Goal: Task Accomplishment & Management: Use online tool/utility

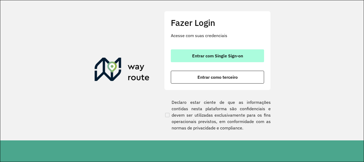
click at [228, 61] on button "Entrar com Single Sign-on" at bounding box center [217, 55] width 93 height 13
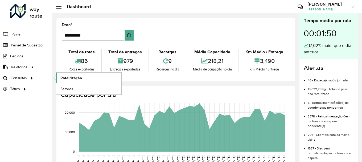
click at [69, 78] on span "Roteirização" at bounding box center [71, 78] width 22 height 6
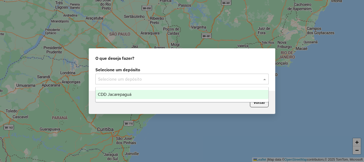
click at [113, 78] on input "text" at bounding box center [176, 79] width 157 height 6
click at [120, 94] on span "CDD Jacarepaguá" at bounding box center [115, 94] width 34 height 5
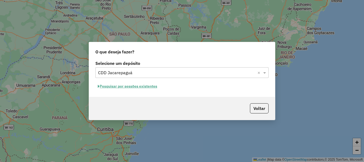
click at [130, 86] on button "Pesquisar por sessões existentes" at bounding box center [127, 86] width 64 height 8
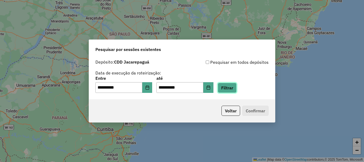
click at [236, 87] on button "Filtrar" at bounding box center [226, 88] width 19 height 10
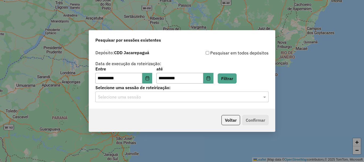
click at [130, 98] on input "text" at bounding box center [176, 97] width 157 height 6
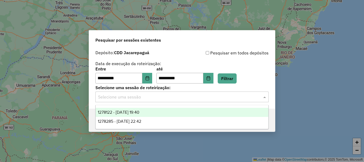
click at [135, 111] on span "1278122 - [DATE] 19:40" at bounding box center [119, 112] width 42 height 5
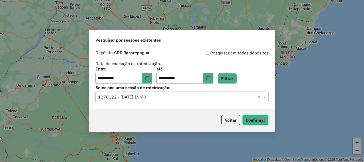
click at [259, 123] on button "Confirmar" at bounding box center [255, 120] width 26 height 10
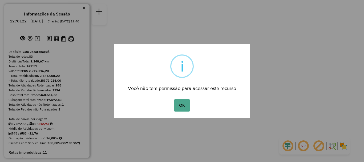
click at [190, 101] on div "OK No Cancel" at bounding box center [182, 105] width 136 height 15
click at [183, 101] on button "OK" at bounding box center [182, 105] width 16 height 12
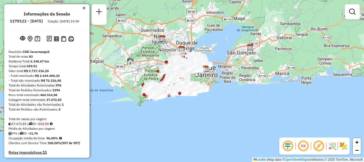
scroll to position [2050, 0]
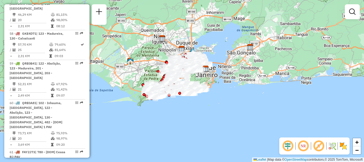
select select "**********"
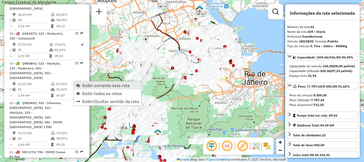
click at [97, 85] on span "Exibir somente esta rota" at bounding box center [105, 85] width 47 height 4
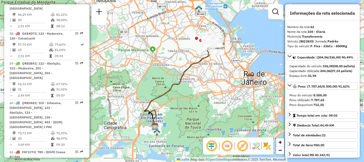
drag, startPoint x: 190, startPoint y: 57, endPoint x: 171, endPoint y: 71, distance: 23.7
click at [171, 71] on div "Janela de atendimento Grade de atendimento Capacidade Transportadoras Veículos …" at bounding box center [182, 81] width 364 height 162
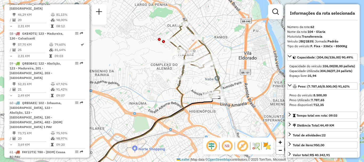
drag, startPoint x: 192, startPoint y: 54, endPoint x: 199, endPoint y: 79, distance: 25.9
click at [199, 79] on div "Janela de atendimento Grade de atendimento Capacidade Transportadoras Veículos …" at bounding box center [182, 81] width 364 height 162
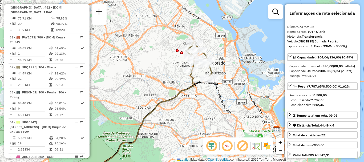
scroll to position [1778, 0]
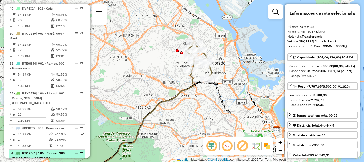
click at [38, 151] on span "| 106 - Pirangi, 900 - Ramos, 902 - Bonsucesso" at bounding box center [37, 155] width 55 height 9
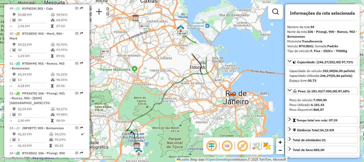
drag, startPoint x: 211, startPoint y: 55, endPoint x: 186, endPoint y: 72, distance: 29.3
click at [187, 72] on div "Janela de atendimento Grade de atendimento Capacidade Transportadoras Veículos …" at bounding box center [182, 81] width 364 height 162
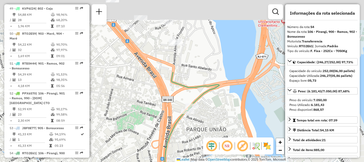
drag, startPoint x: 181, startPoint y: 37, endPoint x: 184, endPoint y: 130, distance: 92.9
click at [184, 130] on div "Janela de atendimento Grade de atendimento Capacidade Transportadoras Veículos …" at bounding box center [182, 81] width 364 height 162
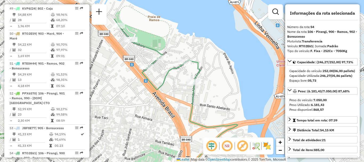
drag, startPoint x: 162, startPoint y: 60, endPoint x: 182, endPoint y: 103, distance: 46.8
click at [182, 103] on div "Janela de atendimento Grade de atendimento Capacidade Transportadoras Veículos …" at bounding box center [182, 81] width 364 height 162
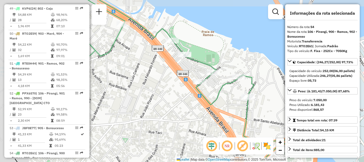
drag, startPoint x: 135, startPoint y: 77, endPoint x: 188, endPoint y: 85, distance: 54.2
click at [188, 85] on div "Janela de atendimento Grade de atendimento Capacidade Transportadoras Veículos …" at bounding box center [182, 81] width 364 height 162
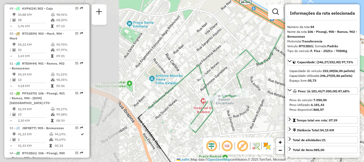
drag, startPoint x: 143, startPoint y: 80, endPoint x: 298, endPoint y: 87, distance: 154.8
click at [298, 87] on hb-router-mapa "Informações da Sessão 1278122 - 18/09/2025 Criação: 17/09/2025 19:40 Depósito: …" at bounding box center [182, 81] width 364 height 162
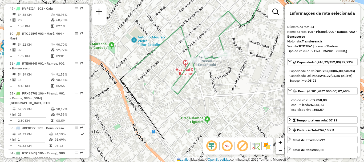
drag, startPoint x: 261, startPoint y: 105, endPoint x: 243, endPoint y: 66, distance: 42.3
click at [243, 66] on div "Rota 54 - Placa RTO2E61 55058367 - MILTONEZ LIMA Janela de atendimento Grade de…" at bounding box center [182, 81] width 364 height 162
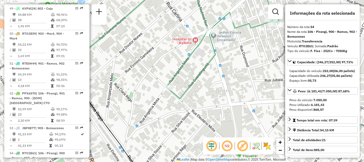
drag, startPoint x: 223, startPoint y: 58, endPoint x: 253, endPoint y: 65, distance: 31.0
click at [253, 65] on div "Rota 54 - Placa RTO2E61 55058367 - MILTONEZ LIMA Janela de atendimento Grade de…" at bounding box center [182, 81] width 364 height 162
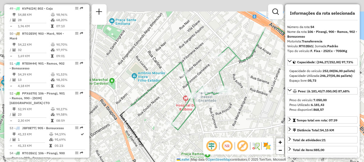
drag, startPoint x: 239, startPoint y: 72, endPoint x: 185, endPoint y: 118, distance: 70.6
click at [185, 118] on icon at bounding box center [238, 78] width 221 height 102
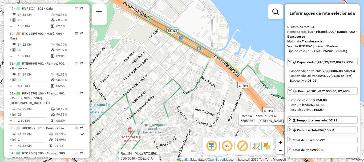
drag, startPoint x: 259, startPoint y: 48, endPoint x: 207, endPoint y: 78, distance: 59.7
click at [207, 78] on div "Rota 54 - Placa RTO2E61 55058367 - MILTONEZ LIMA Rota 54 - Placa RTO2E61 550465…" at bounding box center [182, 81] width 364 height 162
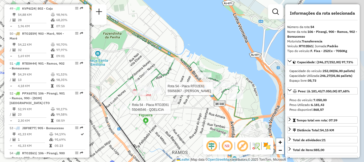
drag, startPoint x: 219, startPoint y: 96, endPoint x: 184, endPoint y: 87, distance: 36.3
click at [184, 87] on div "Rota 54 - Placa RTO2E61 55058367 - MILTONEZ LIMA Rota 54 - Placa RTO2E61 550465…" at bounding box center [182, 81] width 364 height 162
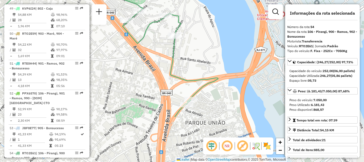
drag, startPoint x: 229, startPoint y: 103, endPoint x: 155, endPoint y: 42, distance: 96.1
click at [155, 42] on div "Rota 54 - Placa RTO2E61 55046546 - QDELICIA Janela de atendimento Grade de aten…" at bounding box center [182, 81] width 364 height 162
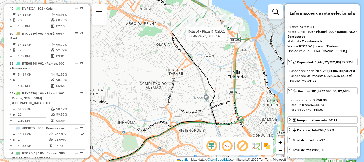
drag, startPoint x: 140, startPoint y: 62, endPoint x: 227, endPoint y: 45, distance: 88.2
click at [227, 45] on div "Rota 54 - Placa RTO2E61 55046546 - QDELICIA Janela de atendimento Grade de aten…" at bounding box center [182, 81] width 364 height 162
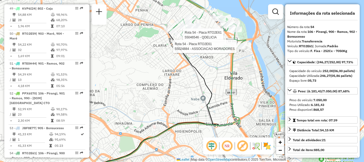
drag, startPoint x: 207, startPoint y: 60, endPoint x: 204, endPoint y: 61, distance: 3.4
click at [204, 61] on div "Rota 54 - Placa RTO2E61 55046546 - QDELICIA Rota 54 - Placa RTO2E61 55024884 - …" at bounding box center [182, 81] width 364 height 162
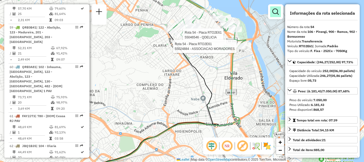
scroll to position [1713, 0]
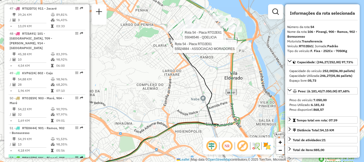
click at [38, 155] on span "| 106 - Pirangi, 901 - Ramos, 990 - [DOM] Laranjeiras CTO" at bounding box center [37, 162] width 55 height 14
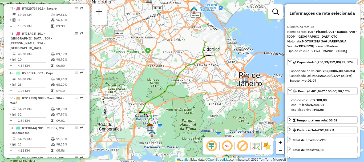
click at [187, 48] on div "Janela de atendimento Grade de atendimento Capacidade Transportadoras Veículos …" at bounding box center [182, 81] width 364 height 162
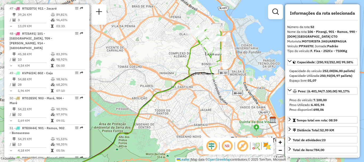
drag, startPoint x: 204, startPoint y: 45, endPoint x: 193, endPoint y: 56, distance: 16.4
click at [193, 56] on div "Janela de atendimento Grade de atendimento Capacidade Transportadoras Veículos …" at bounding box center [182, 81] width 364 height 162
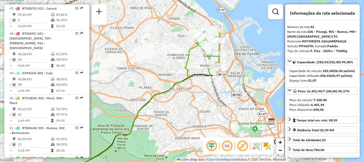
scroll to position [1281, 0]
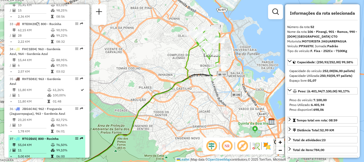
click at [38, 136] on span "| 800 - Rocinha" at bounding box center [47, 138] width 23 height 4
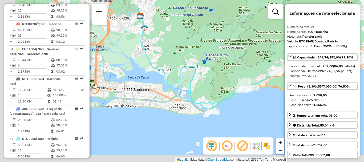
drag, startPoint x: 154, startPoint y: 74, endPoint x: 178, endPoint y: 49, distance: 34.8
click at [178, 49] on div "Janela de atendimento Grade de atendimento Capacidade Transportadoras Veículos …" at bounding box center [182, 81] width 364 height 162
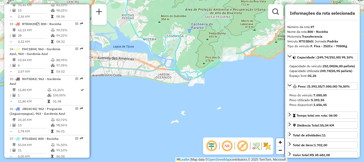
drag, startPoint x: 202, startPoint y: 76, endPoint x: 183, endPoint y: 56, distance: 27.7
click at [186, 47] on div "Janela de atendimento Grade de atendimento Capacidade Transportadoras Veículos …" at bounding box center [182, 81] width 364 height 162
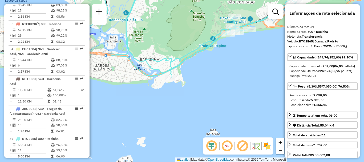
drag, startPoint x: 233, startPoint y: 56, endPoint x: 201, endPoint y: 65, distance: 32.8
click at [201, 65] on div "Janela de atendimento Grade de atendimento Capacidade Transportadoras Veículos …" at bounding box center [182, 81] width 364 height 162
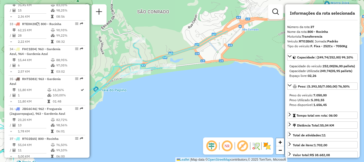
drag, startPoint x: 206, startPoint y: 45, endPoint x: 159, endPoint y: 92, distance: 66.1
click at [159, 92] on div "Janela de atendimento Grade de atendimento Capacidade Transportadoras Veículos …" at bounding box center [182, 81] width 364 height 162
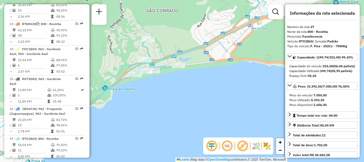
drag, startPoint x: 148, startPoint y: 46, endPoint x: 253, endPoint y: 44, distance: 105.4
click at [253, 44] on div "Janela de atendimento Grade de atendimento Capacidade Transportadoras Veículos …" at bounding box center [182, 81] width 364 height 162
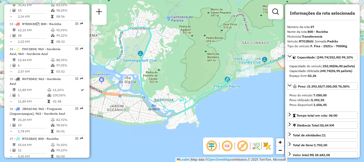
drag, startPoint x: 186, startPoint y: 40, endPoint x: 189, endPoint y: 117, distance: 77.2
click at [189, 117] on div "Janela de atendimento Grade de atendimento Capacidade Transportadoras Veículos …" at bounding box center [182, 81] width 364 height 162
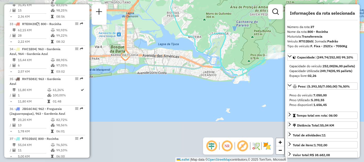
drag, startPoint x: 166, startPoint y: 86, endPoint x: 229, endPoint y: 34, distance: 81.9
click at [229, 34] on div "Janela de atendimento Grade de atendimento Capacidade Transportadoras Veículos …" at bounding box center [182, 81] width 364 height 162
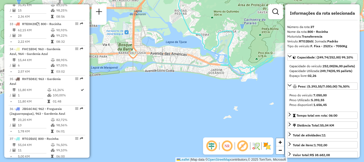
drag, startPoint x: 171, startPoint y: 67, endPoint x: 246, endPoint y: 40, distance: 80.2
click at [246, 40] on div "Janela de atendimento Grade de atendimento Capacidade Transportadoras Veículos …" at bounding box center [182, 81] width 364 height 162
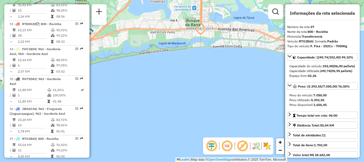
drag, startPoint x: 225, startPoint y: 51, endPoint x: 131, endPoint y: 87, distance: 100.8
click at [131, 87] on div "Janela de atendimento Grade de atendimento Capacidade Transportadoras Veículos …" at bounding box center [182, 81] width 364 height 162
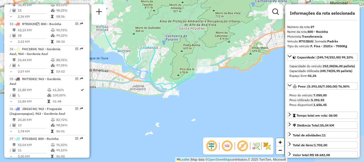
drag, startPoint x: 207, startPoint y: 64, endPoint x: 154, endPoint y: 68, distance: 53.4
click at [154, 68] on div "Janela de atendimento Grade de atendimento Capacidade Transportadoras Veículos …" at bounding box center [182, 81] width 364 height 162
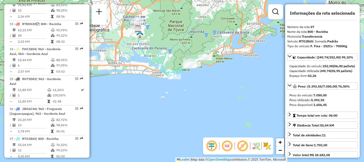
scroll to position [1455, 0]
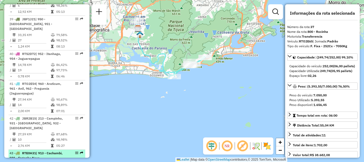
click at [34, 151] on span "| 913 - Cachambi, 921 - Engenho Novo" at bounding box center [36, 155] width 53 height 9
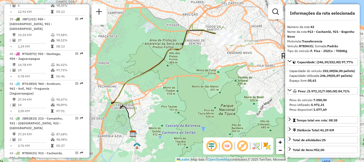
drag, startPoint x: 201, startPoint y: 51, endPoint x: 184, endPoint y: 67, distance: 23.5
click at [184, 67] on div "Janela de atendimento Grade de atendimento Capacidade Transportadoras Veículos …" at bounding box center [182, 81] width 364 height 162
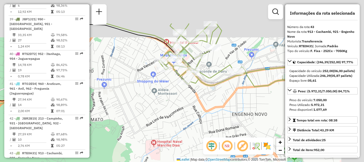
drag, startPoint x: 210, startPoint y: 61, endPoint x: 157, endPoint y: 102, distance: 67.0
click at [157, 102] on div "Janela de atendimento Grade de atendimento Capacidade Transportadoras Veículos …" at bounding box center [182, 81] width 364 height 162
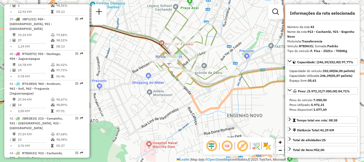
scroll to position [1713, 0]
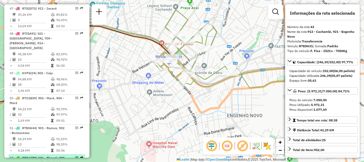
click at [34, 155] on div "52 - PPX6570 | 106 - Pirangi, 901 - Ramos, 990 - [DOM] Laranjeiras CTO" at bounding box center [38, 162] width 56 height 14
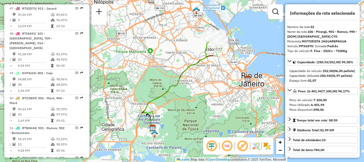
drag, startPoint x: 191, startPoint y: 44, endPoint x: 166, endPoint y: 55, distance: 27.8
click at [166, 55] on div "Janela de atendimento Grade de atendimento Capacidade Transportadoras Veículos …" at bounding box center [182, 81] width 364 height 162
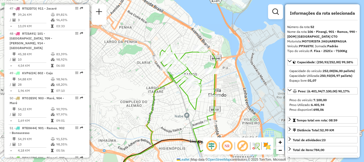
drag, startPoint x: 175, startPoint y: 32, endPoint x: 208, endPoint y: 87, distance: 63.6
click at [209, 87] on icon at bounding box center [187, 98] width 56 height 106
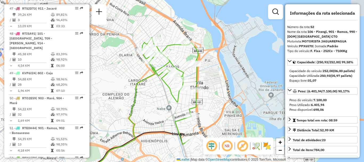
drag, startPoint x: 175, startPoint y: 100, endPoint x: 159, endPoint y: 90, distance: 18.6
click at [159, 90] on div "Janela de atendimento Grade de atendimento Capacidade Transportadoras Veículos …" at bounding box center [182, 81] width 364 height 162
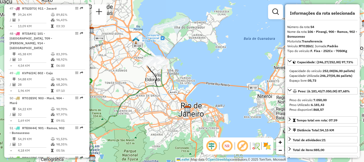
drag, startPoint x: 192, startPoint y: 61, endPoint x: 108, endPoint y: 90, distance: 88.6
click at [108, 90] on div "Janela de atendimento Grade de atendimento Capacidade Transportadoras Veículos …" at bounding box center [182, 81] width 364 height 162
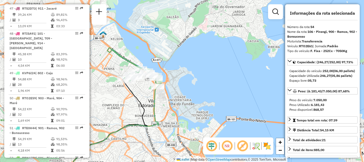
drag, startPoint x: 157, startPoint y: 63, endPoint x: 193, endPoint y: 87, distance: 43.8
click at [193, 87] on div "Janela de atendimento Grade de atendimento Capacidade Transportadoras Veículos …" at bounding box center [182, 81] width 364 height 162
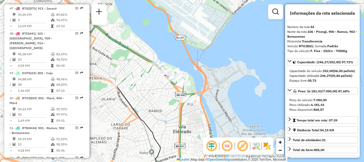
drag, startPoint x: 168, startPoint y: 59, endPoint x: 202, endPoint y: 59, distance: 33.5
click at [202, 59] on div "Janela de atendimento Grade de atendimento Capacidade Transportadoras Veículos …" at bounding box center [182, 81] width 364 height 162
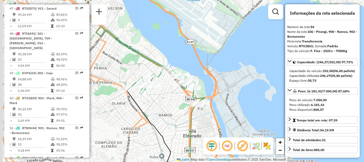
drag, startPoint x: 149, startPoint y: 89, endPoint x: 168, endPoint y: 97, distance: 20.3
click at [167, 97] on div "Janela de atendimento Grade de atendimento Capacidade Transportadoras Veículos …" at bounding box center [182, 81] width 364 height 162
